Goal: Task Accomplishment & Management: Use online tool/utility

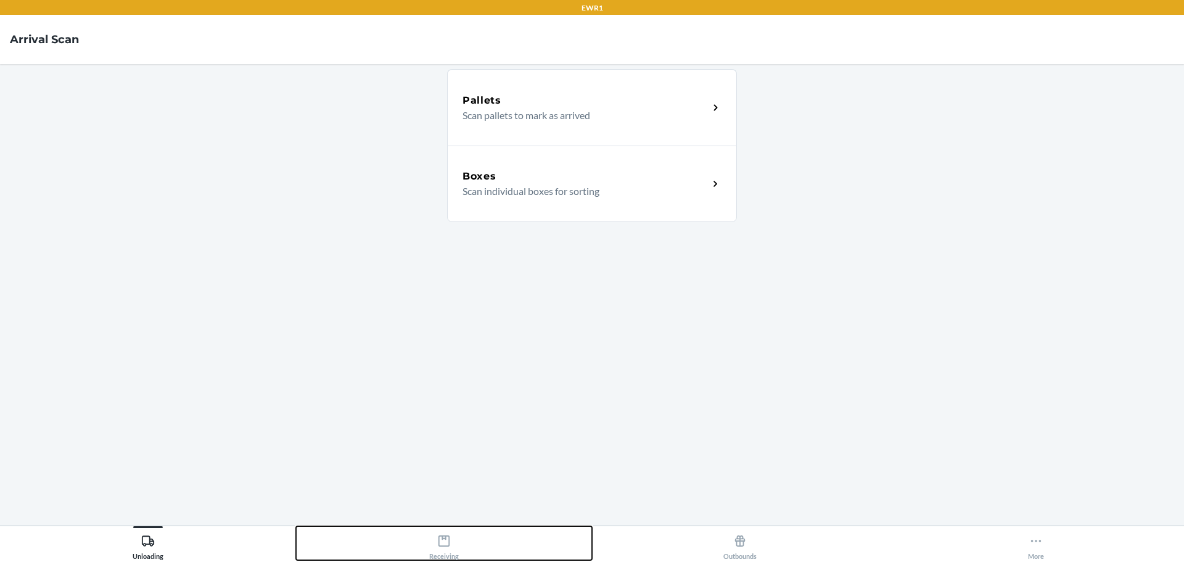
drag, startPoint x: 461, startPoint y: 542, endPoint x: 432, endPoint y: 531, distance: 31.0
click at [427, 539] on button "Receiving" at bounding box center [444, 543] width 296 height 34
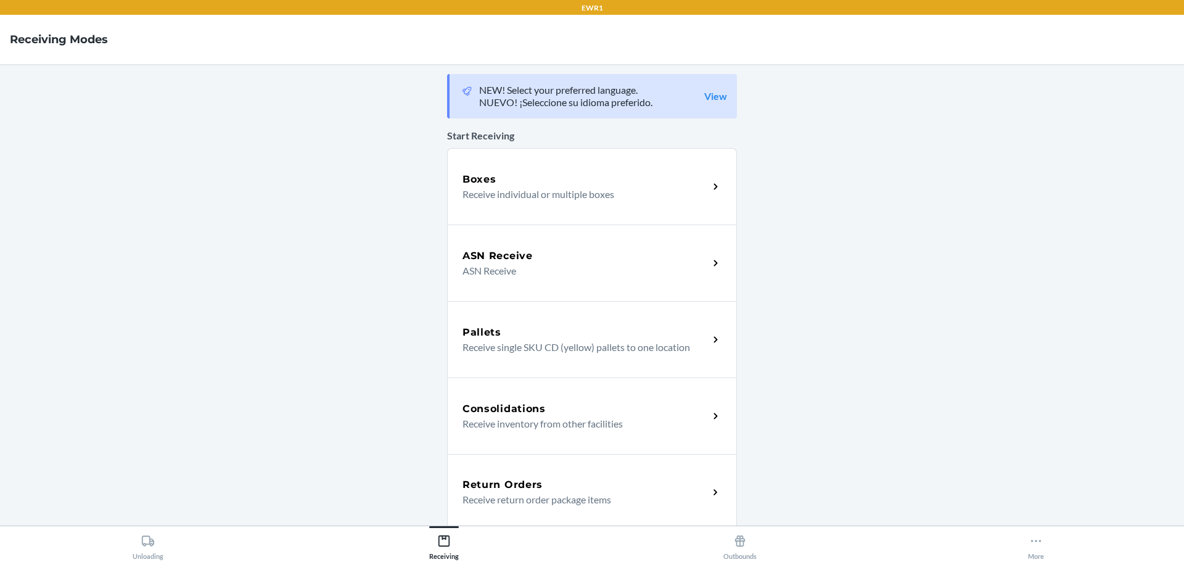
click at [534, 475] on div "Return Orders Receive return order package items" at bounding box center [592, 492] width 290 height 76
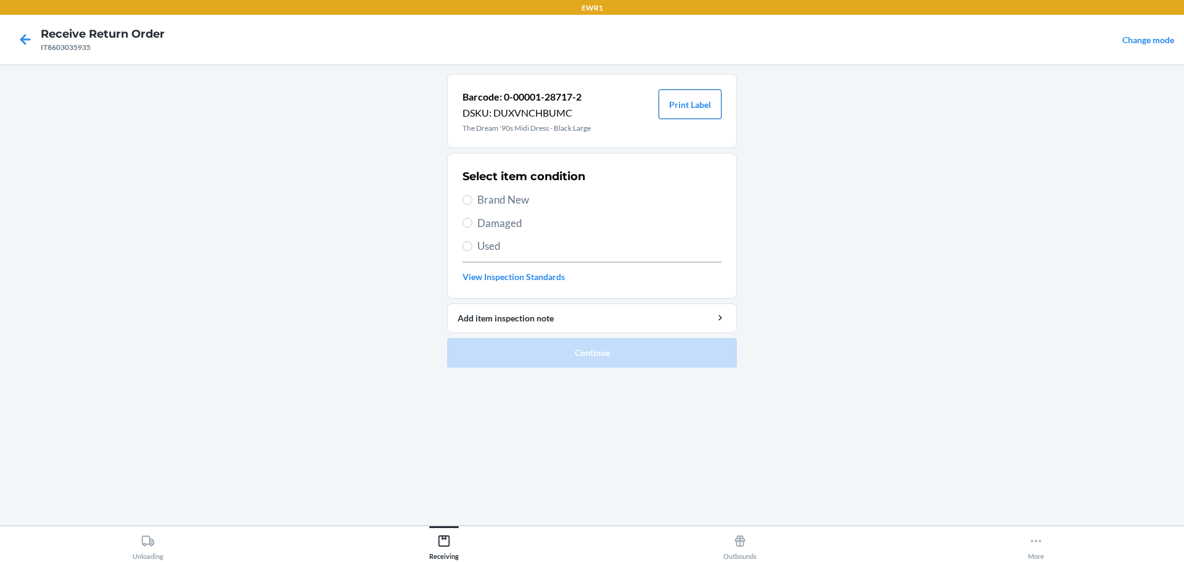
click at [699, 100] on button "Print Label" at bounding box center [689, 104] width 63 height 30
click at [472, 203] on label "Brand New" at bounding box center [591, 200] width 259 height 16
click at [472, 203] on input "Brand New" at bounding box center [467, 200] width 10 height 10
radio input "true"
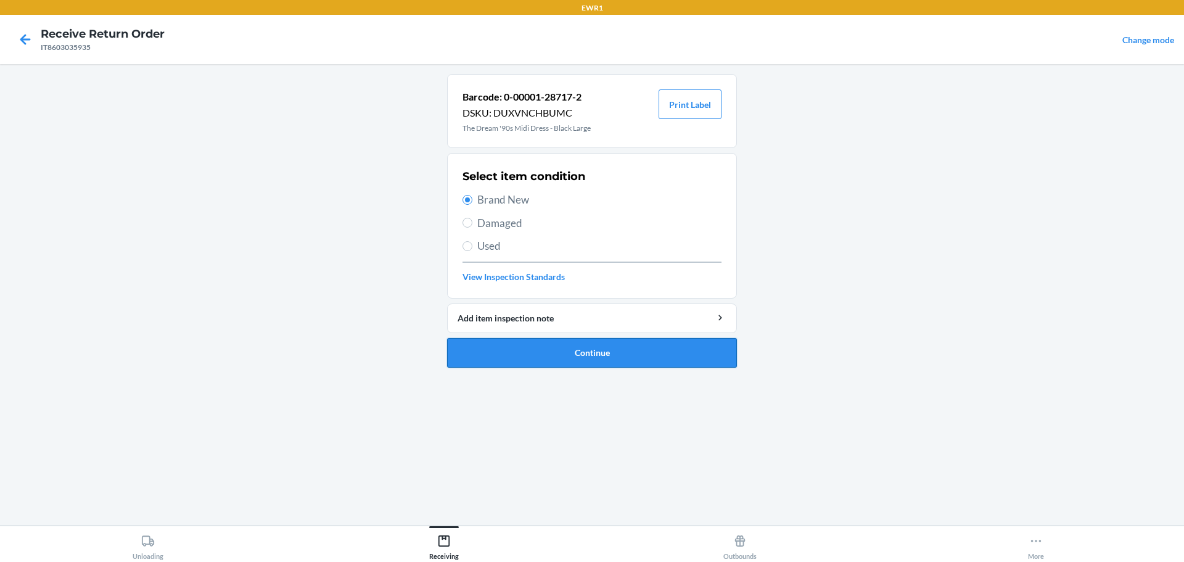
click at [560, 346] on button "Continue" at bounding box center [592, 353] width 290 height 30
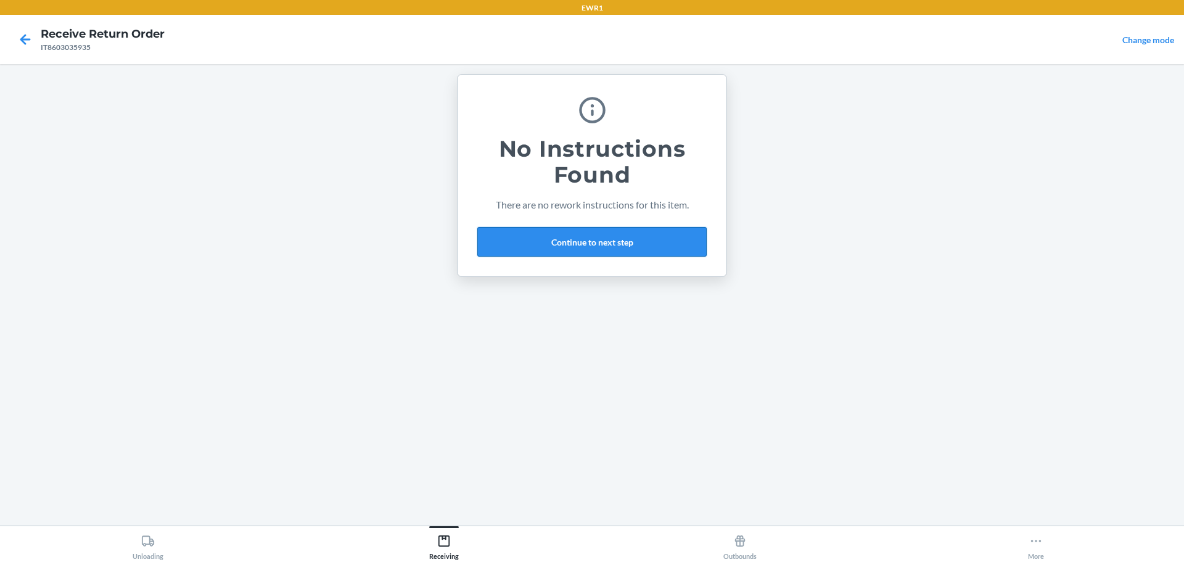
click at [579, 245] on button "Continue to next step" at bounding box center [591, 242] width 229 height 30
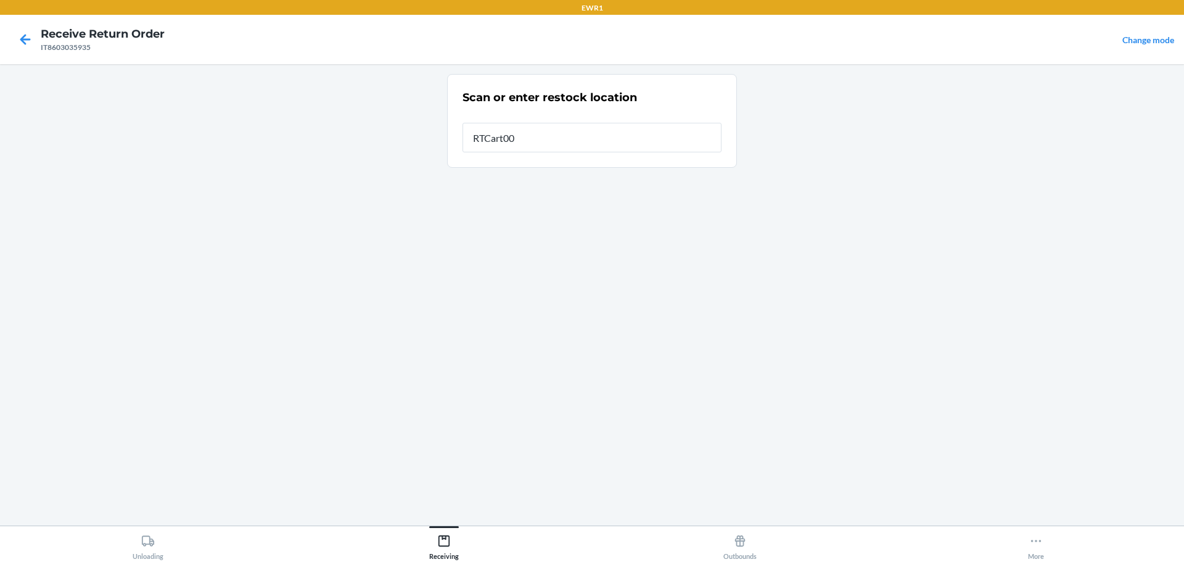
type input "RTCart003"
